Goal: Transaction & Acquisition: Purchase product/service

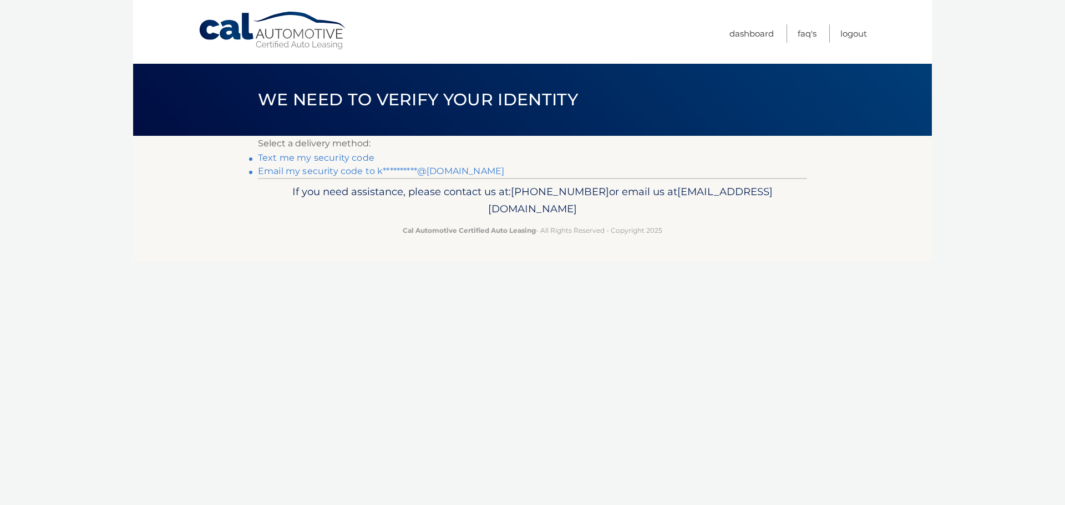
click at [276, 171] on link "**********" at bounding box center [381, 171] width 246 height 11
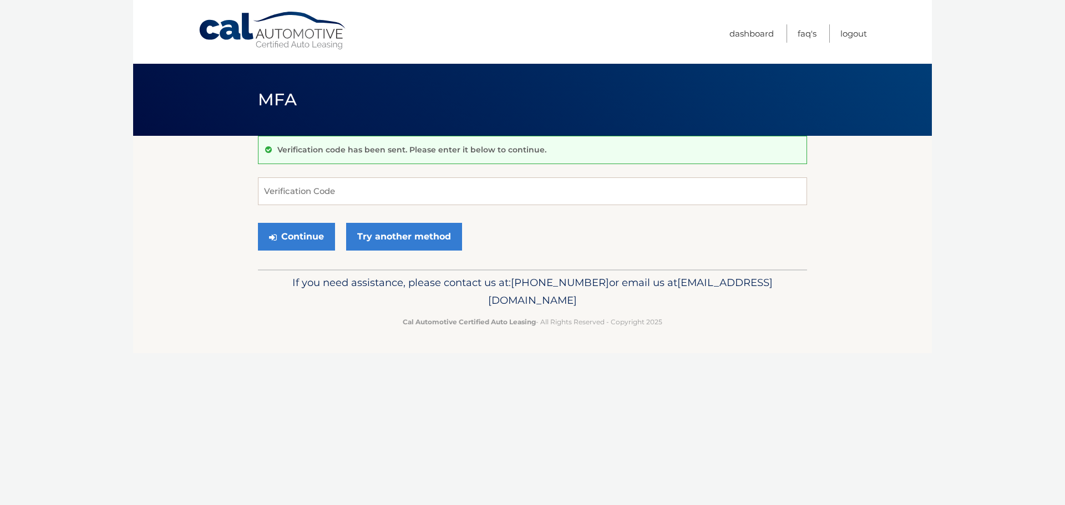
drag, startPoint x: 715, startPoint y: 432, endPoint x: 585, endPoint y: 354, distance: 151.7
click at [715, 432] on div "Cal Automotive Menu Dashboard FAQ's Logout MFA" at bounding box center [532, 252] width 799 height 505
click at [387, 194] on input "Verification Code" at bounding box center [532, 191] width 549 height 28
type input "683293"
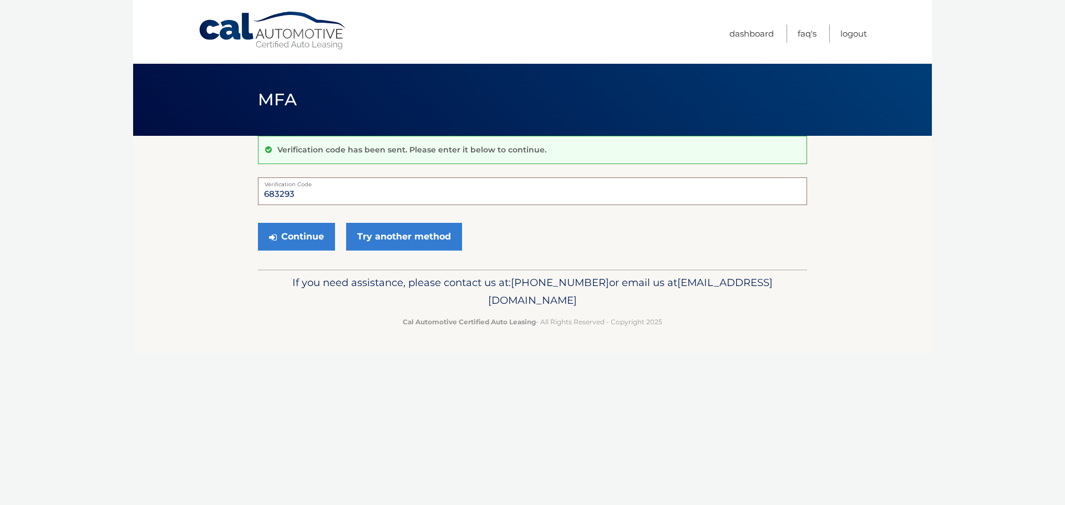
click at [258, 223] on button "Continue" at bounding box center [296, 237] width 77 height 28
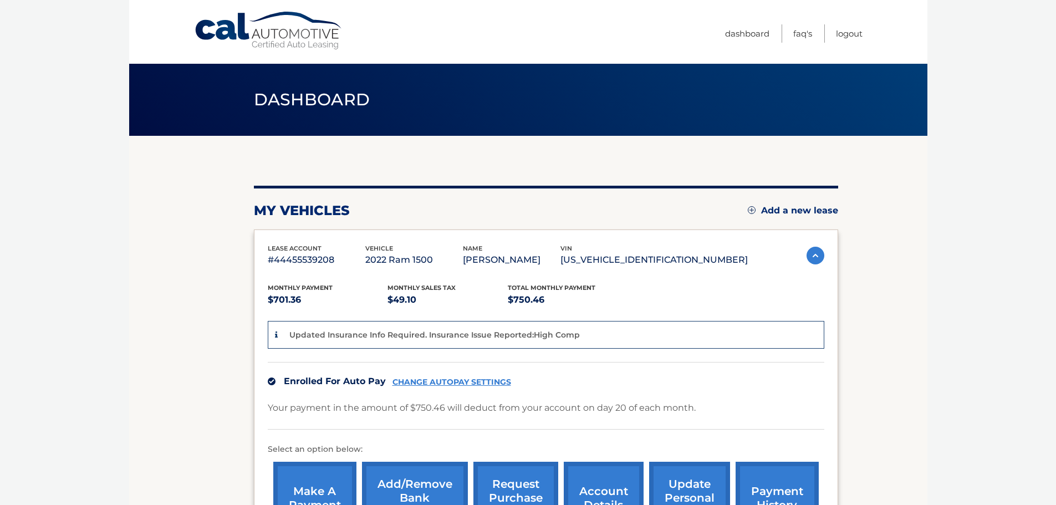
click at [70, 175] on body "Cal Automotive Menu Dashboard FAQ's Logout" at bounding box center [528, 252] width 1056 height 505
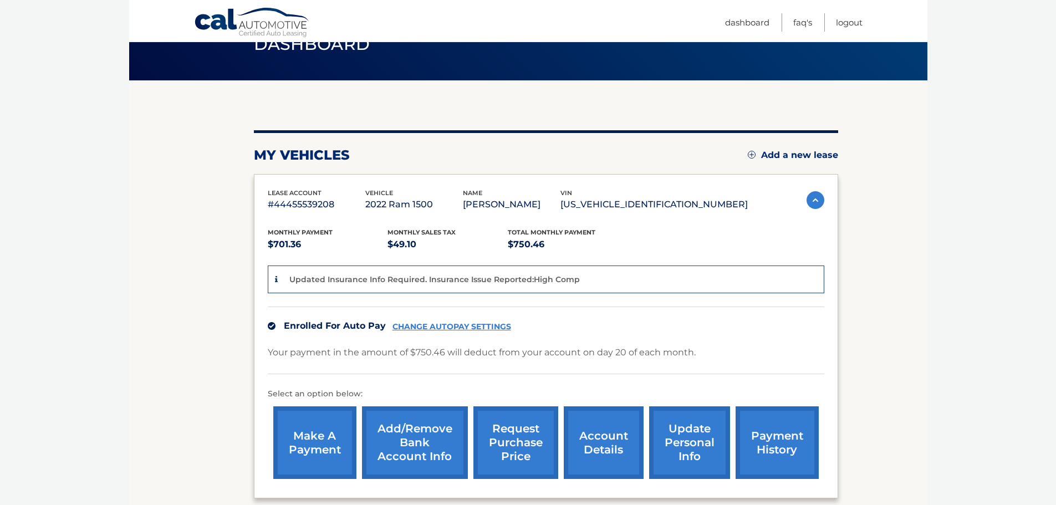
click at [317, 454] on link "make a payment" at bounding box center [314, 443] width 83 height 73
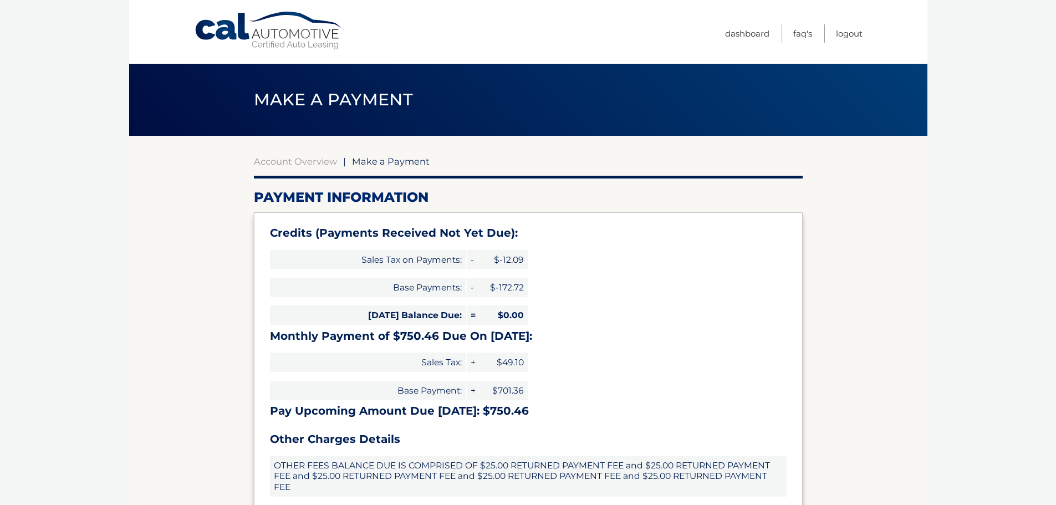
select select "MTIxOTg1NWUtOGY2NC00OGY0LWIyMDktZTZiMjU4Y2EyZTQ2"
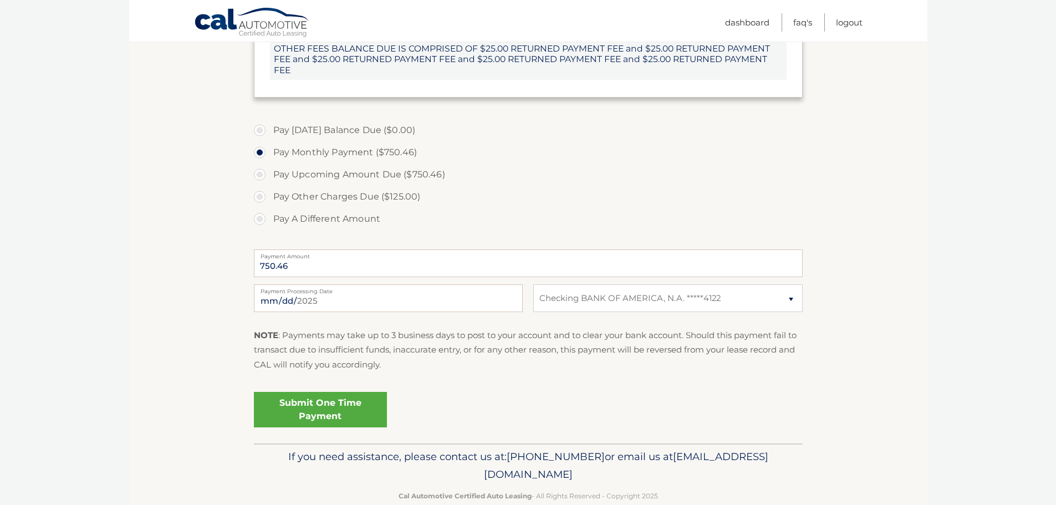
scroll to position [440, 0]
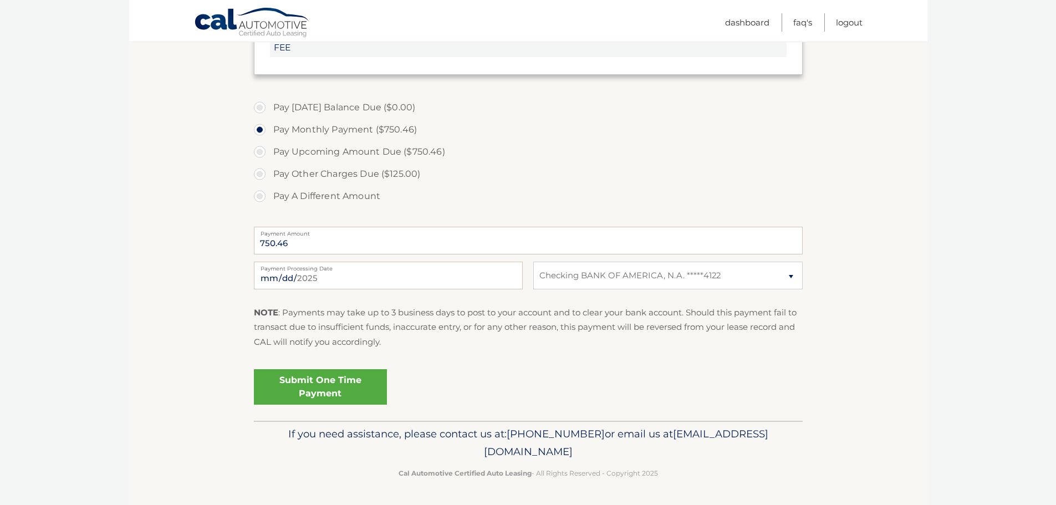
click at [339, 391] on link "Submit One Time Payment" at bounding box center [320, 386] width 133 height 35
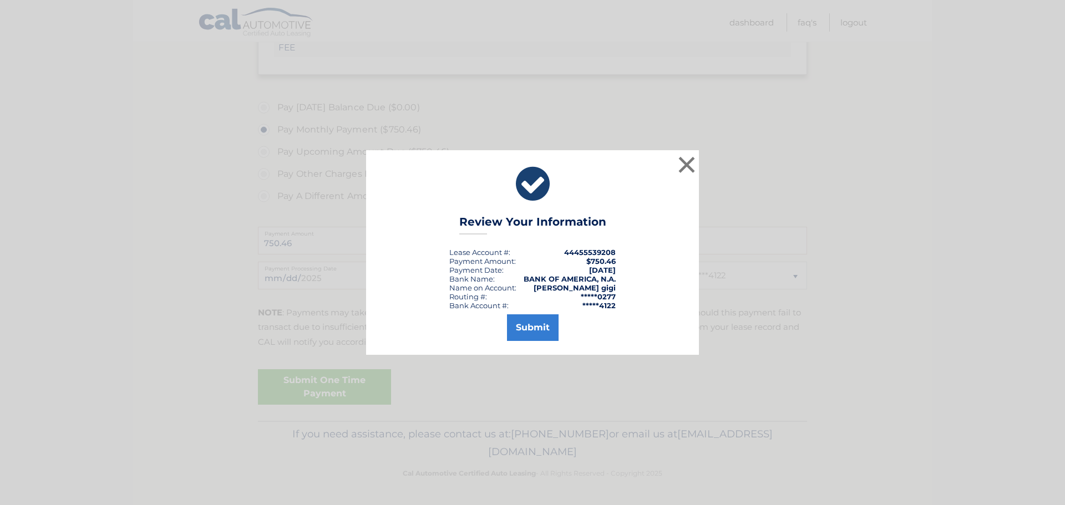
click at [551, 329] on div "× Review Your Information Lease Account #: 44455539208 Payment Amount: $750.46 …" at bounding box center [532, 252] width 1065 height 505
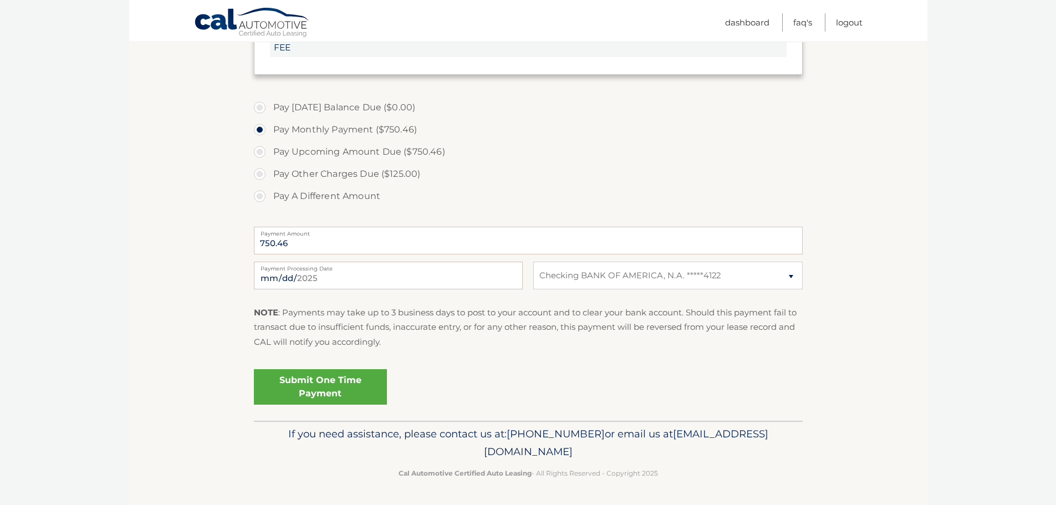
click at [544, 329] on p "NOTE : Payments may take up to 3 business days to post to your account and to c…" at bounding box center [528, 328] width 549 height 44
click at [326, 384] on link "Submit One Time Payment" at bounding box center [320, 386] width 133 height 35
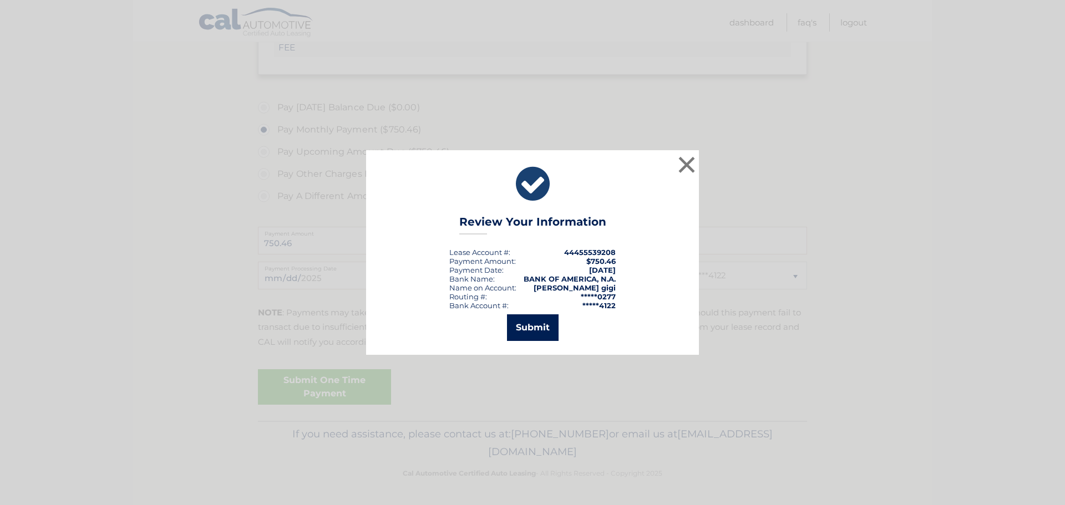
click at [533, 326] on button "Submit" at bounding box center [533, 327] width 52 height 27
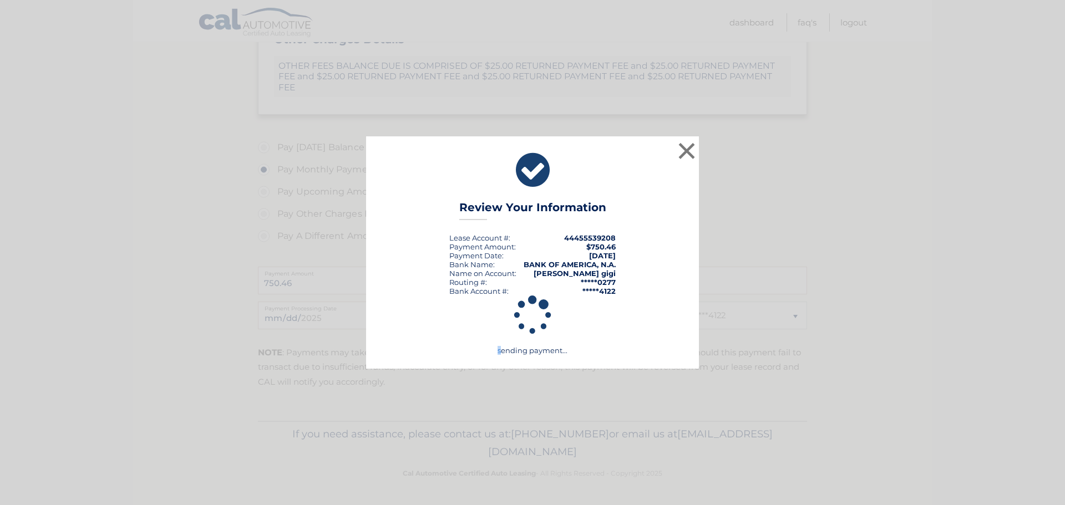
click at [533, 326] on icon at bounding box center [532, 315] width 307 height 87
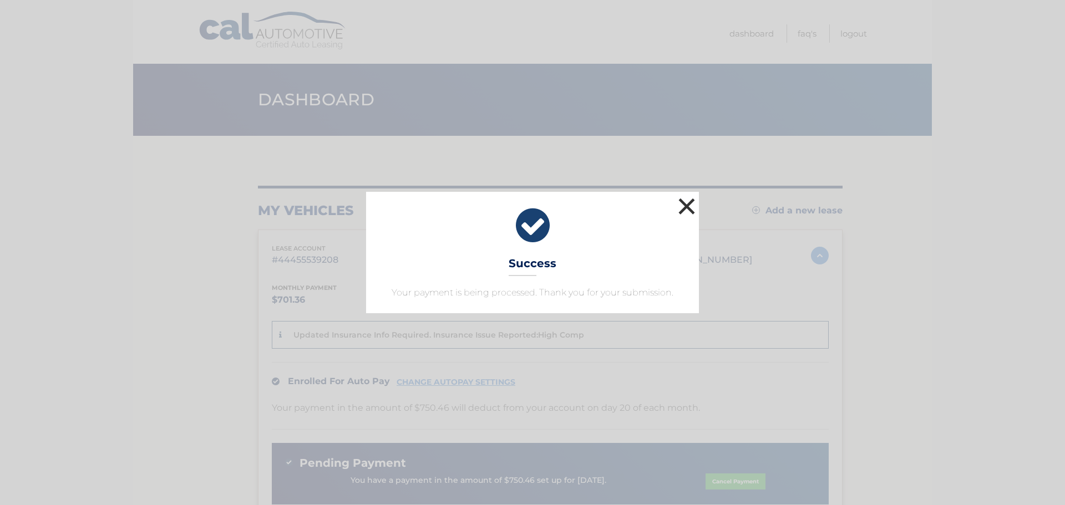
click at [687, 204] on button "×" at bounding box center [686, 206] width 22 height 22
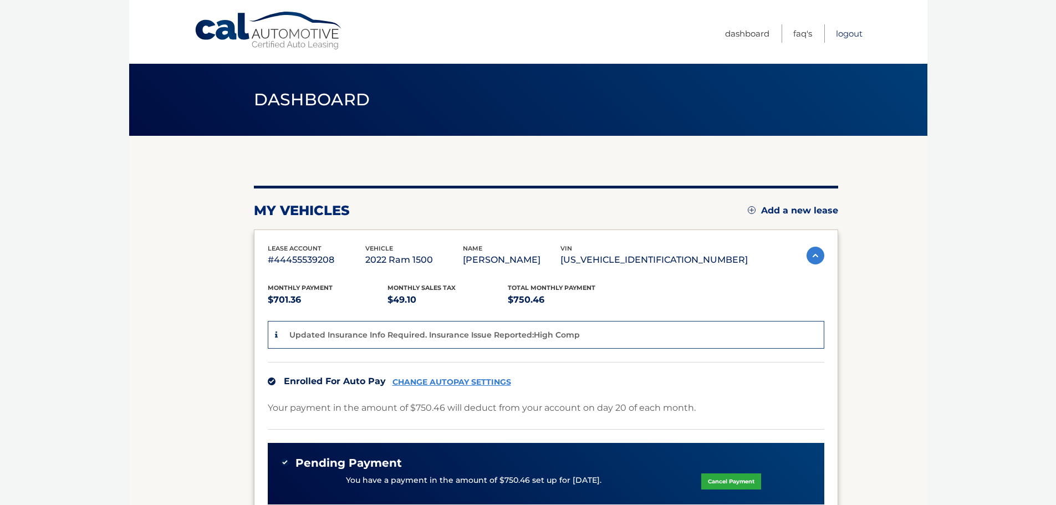
click at [856, 33] on link "Logout" at bounding box center [849, 33] width 27 height 18
